Goal: Register for event/course

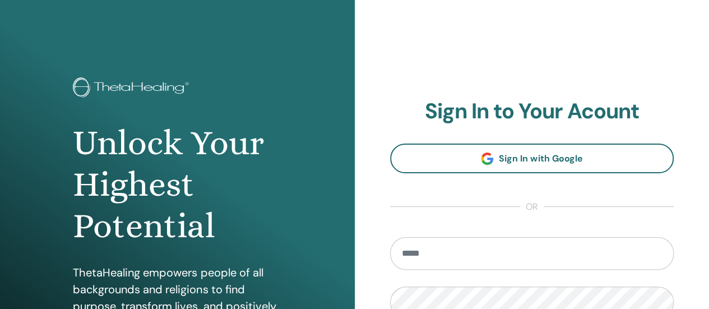
scroll to position [112, 0]
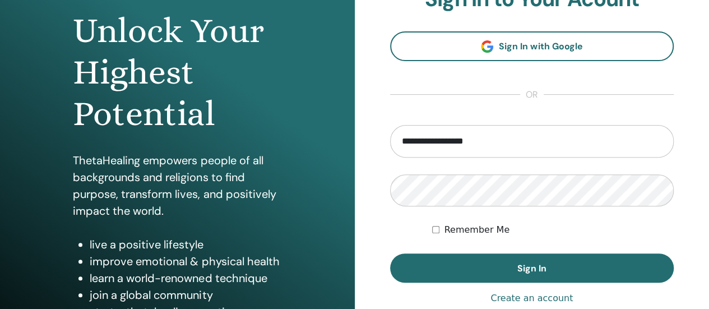
type input "**********"
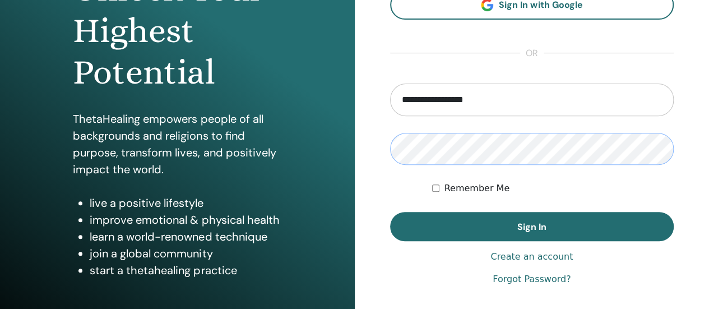
scroll to position [168, 0]
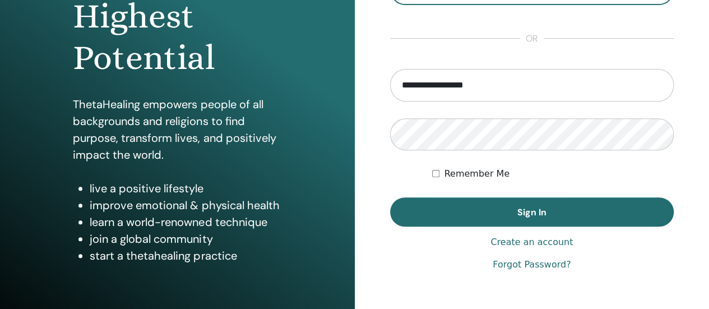
click at [530, 239] on link "Create an account" at bounding box center [532, 241] width 82 height 13
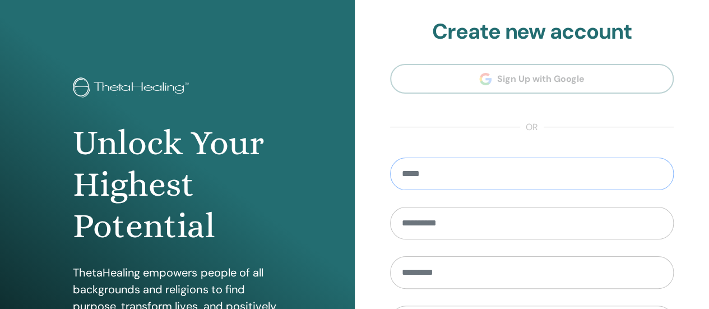
click at [475, 175] on input "email" at bounding box center [532, 174] width 284 height 33
type input "*"
type input "**********"
click at [538, 228] on input "text" at bounding box center [532, 223] width 284 height 33
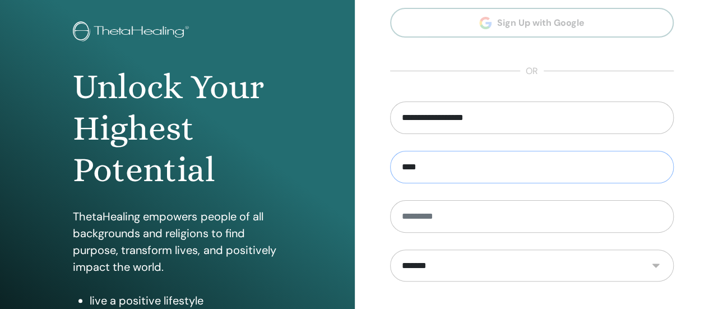
type input "****"
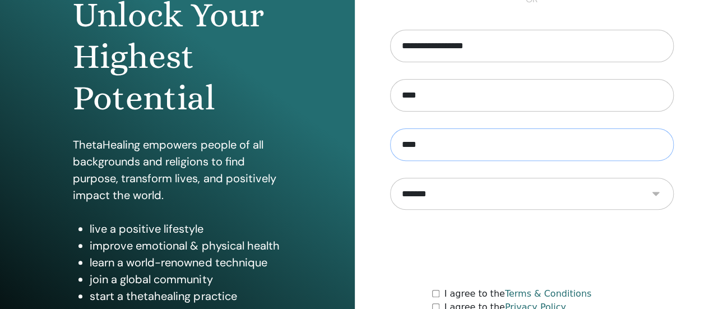
scroll to position [168, 0]
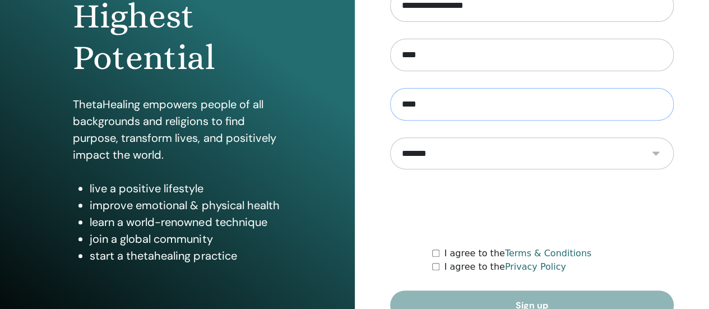
type input "****"
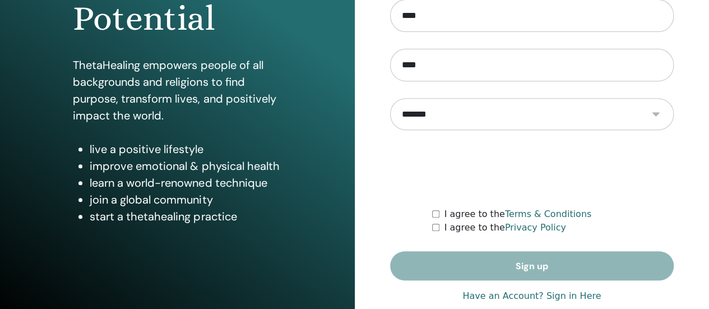
scroll to position [229, 0]
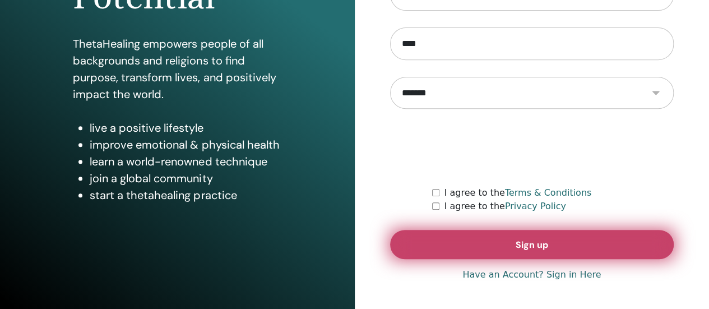
click at [502, 246] on button "Sign up" at bounding box center [532, 244] width 284 height 29
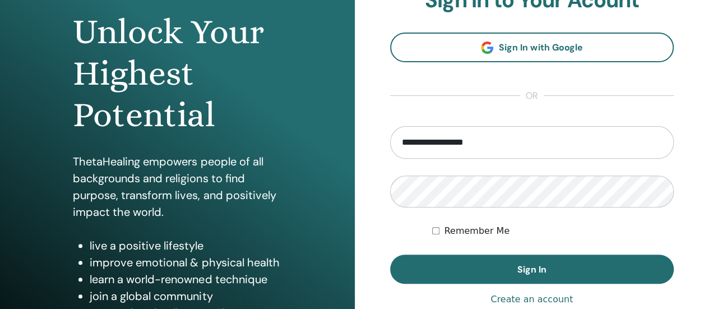
scroll to position [112, 0]
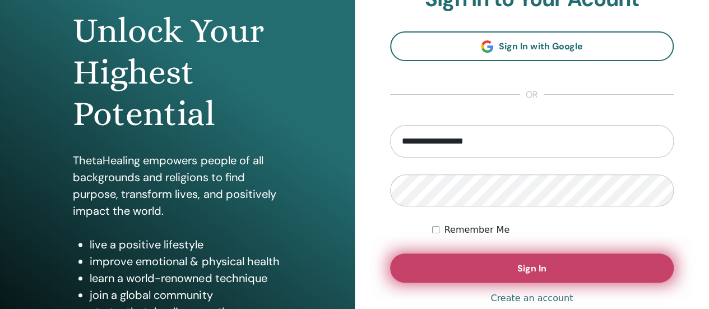
click at [497, 263] on button "Sign In" at bounding box center [532, 267] width 284 height 29
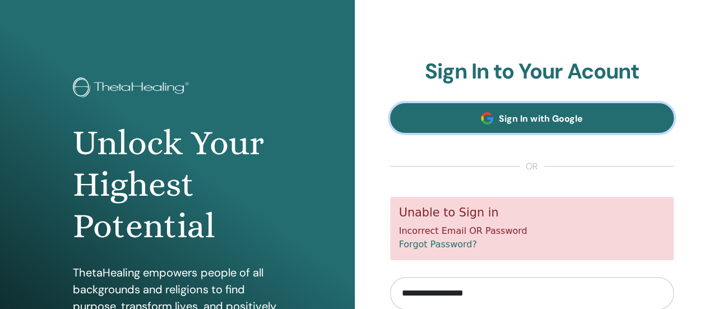
click at [522, 117] on span "Sign In with Google" at bounding box center [541, 119] width 84 height 12
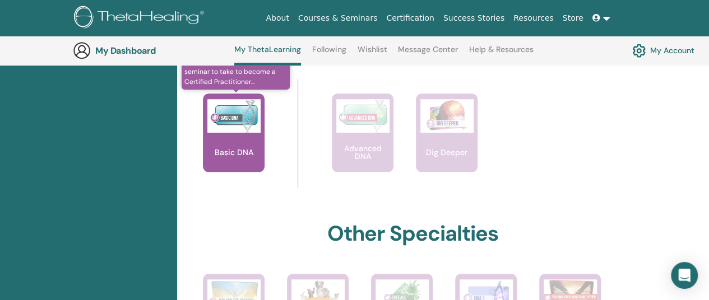
scroll to position [422, 0]
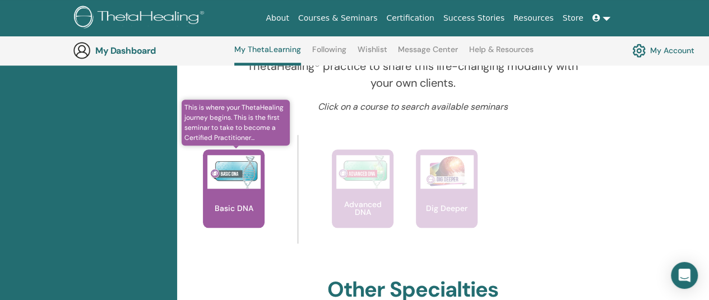
click at [238, 181] on img at bounding box center [233, 172] width 53 height 34
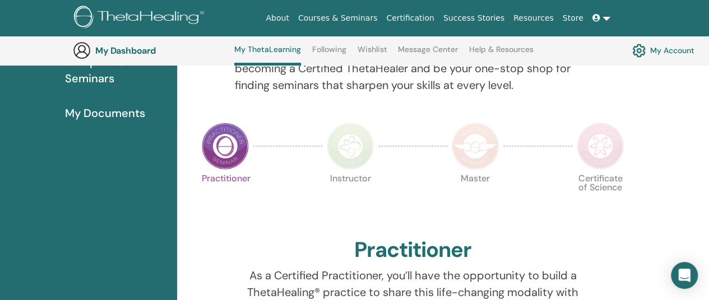
scroll to position [141, 0]
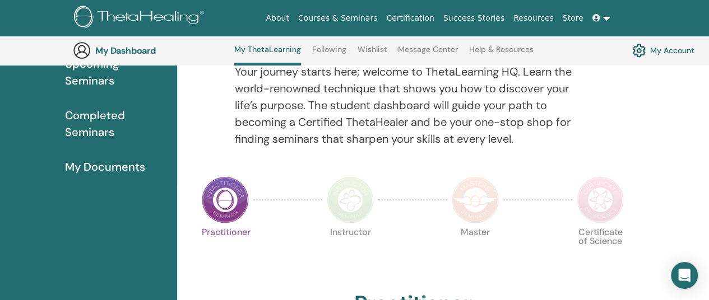
click at [230, 198] on img at bounding box center [225, 200] width 47 height 47
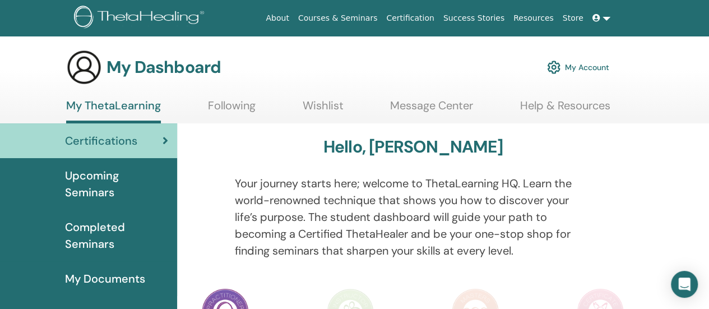
click at [355, 19] on link "Courses & Seminars" at bounding box center [338, 18] width 89 height 21
